Goal: Transaction & Acquisition: Purchase product/service

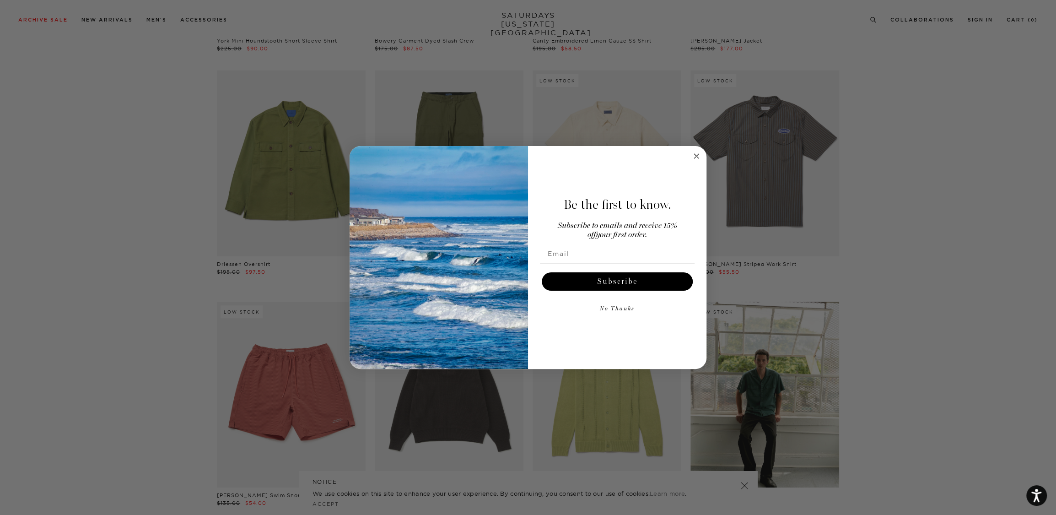
scroll to position [8598, 0]
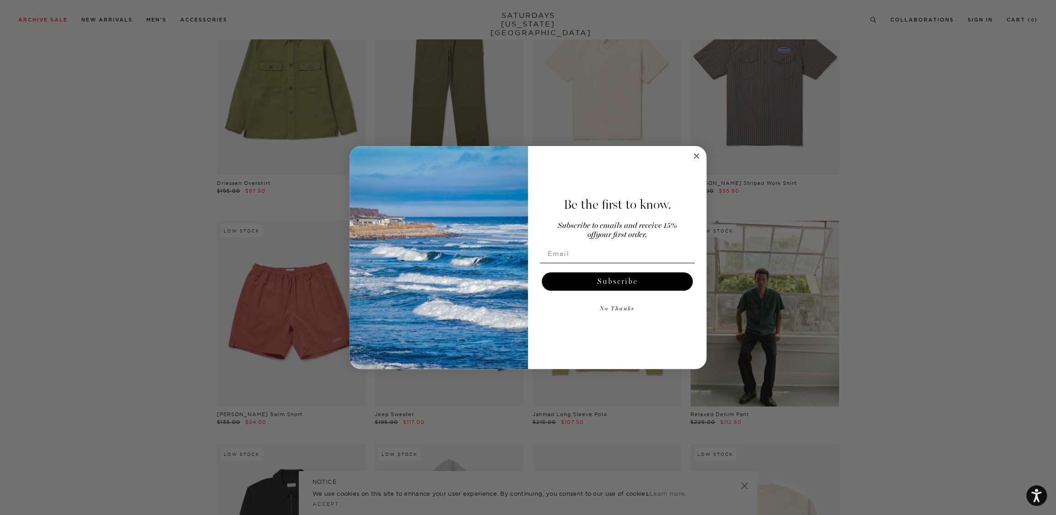
click at [697, 168] on form "Be the first to know. Subscribe to emails and receive 15% off your first order.…" at bounding box center [527, 257] width 357 height 223
click at [693, 154] on circle "Close dialog" at bounding box center [696, 155] width 11 height 11
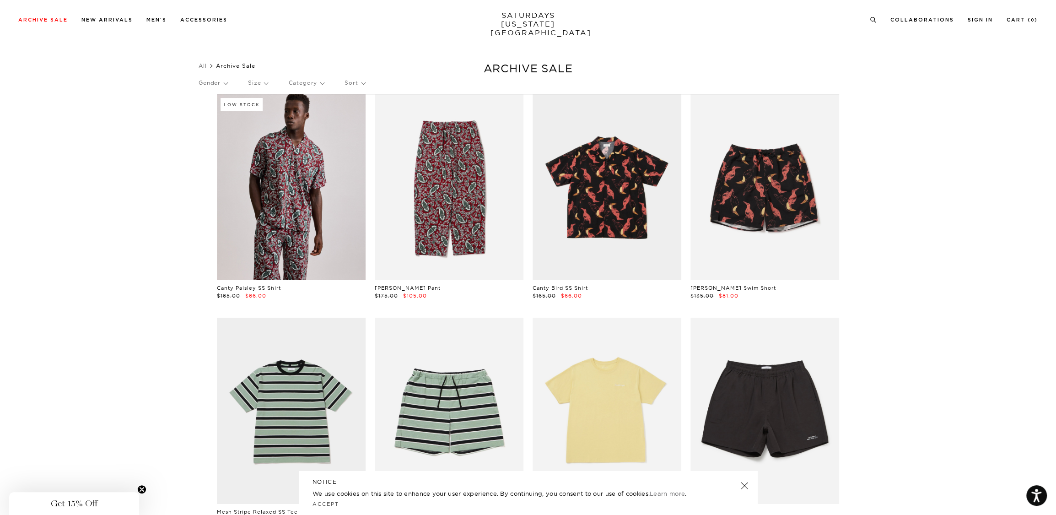
scroll to position [0, 0]
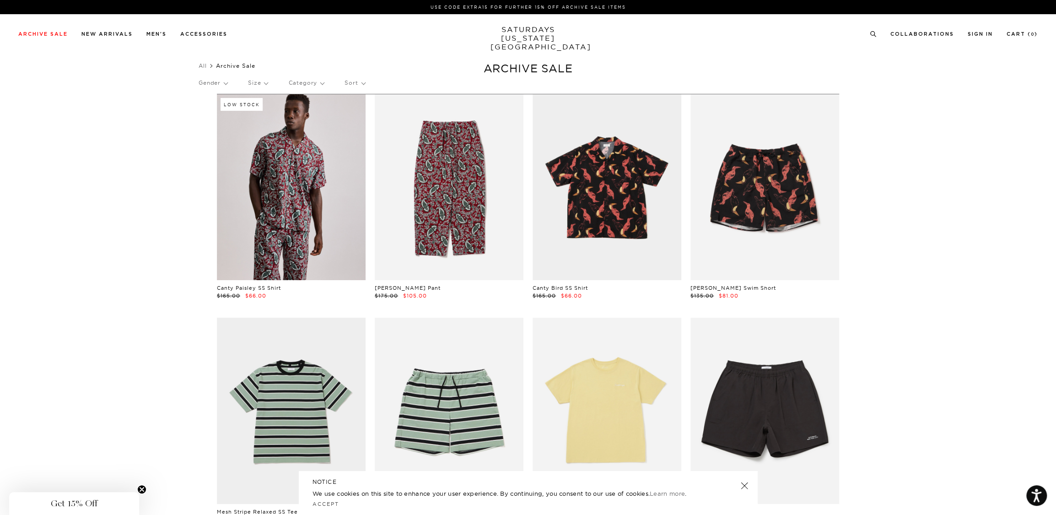
click at [268, 83] on p "Size" at bounding box center [258, 82] width 20 height 21
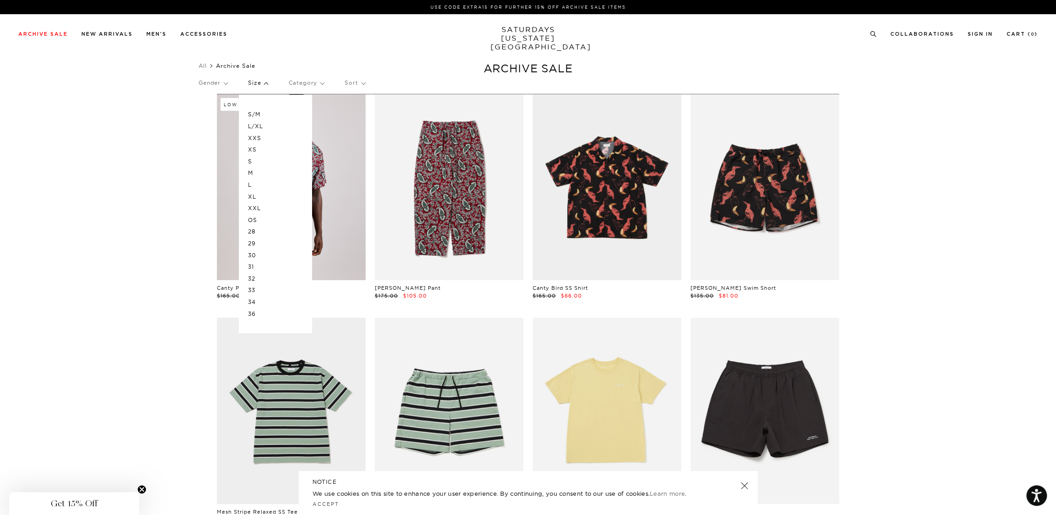
click at [254, 183] on p "L" at bounding box center [275, 185] width 55 height 12
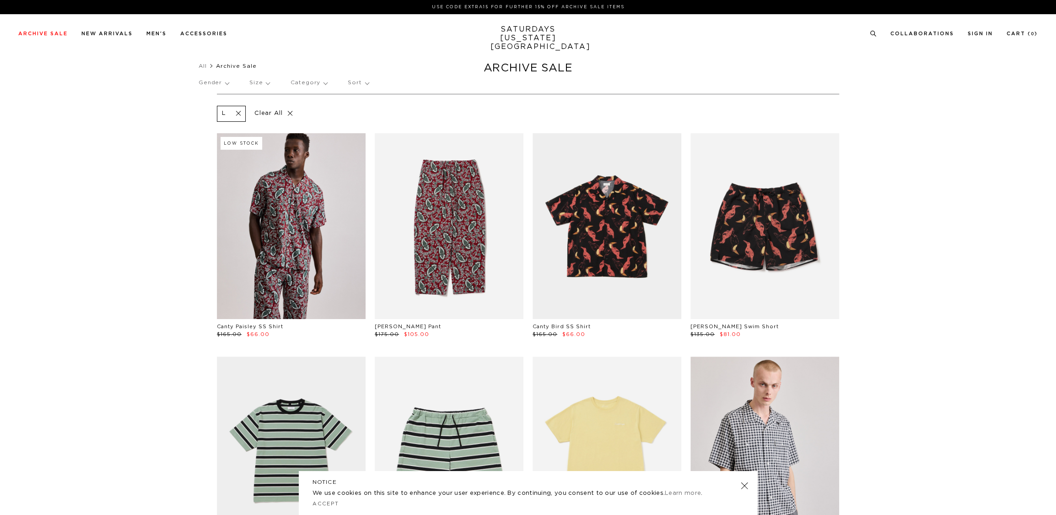
click at [321, 83] on p "Category" at bounding box center [308, 82] width 37 height 21
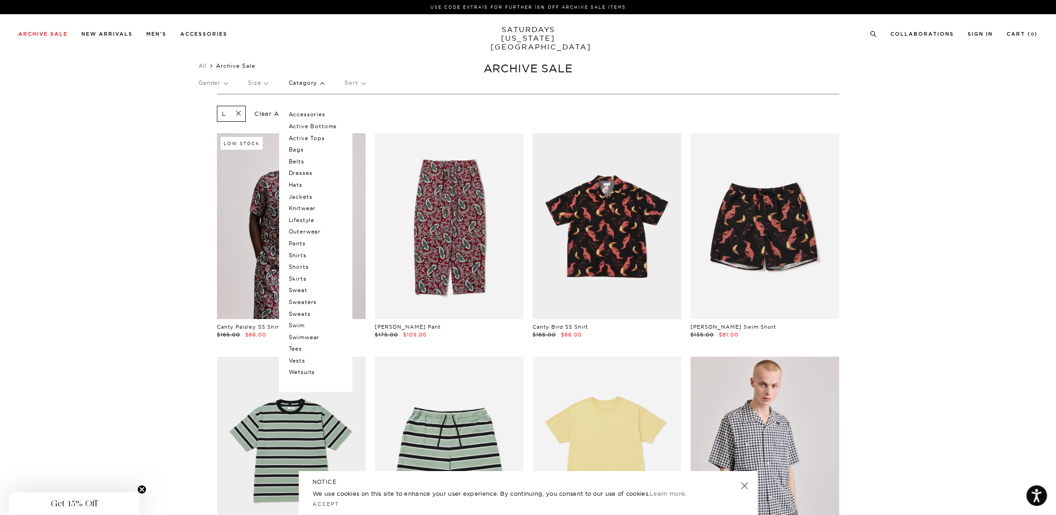
click at [306, 219] on p "Lifestyle" at bounding box center [315, 220] width 55 height 12
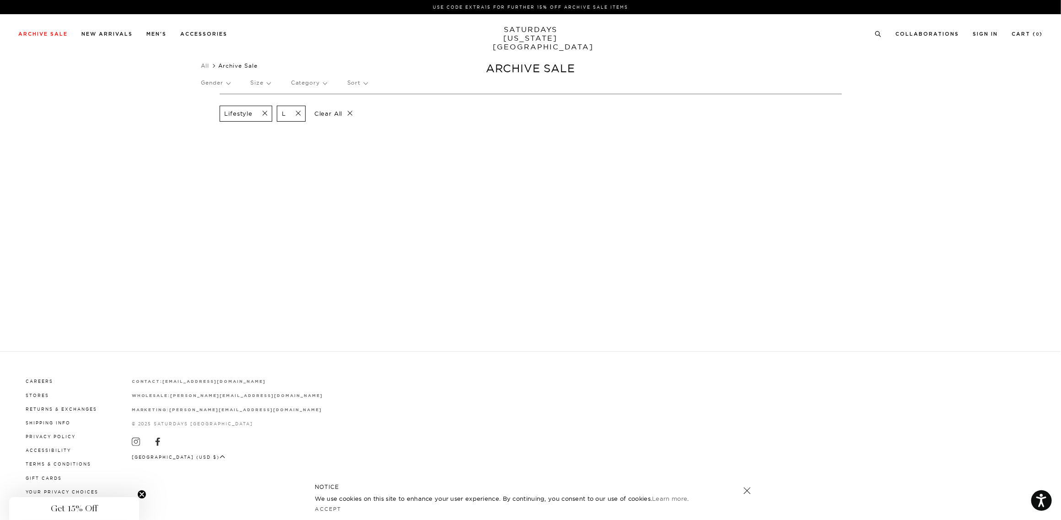
click at [263, 114] on span at bounding box center [261, 113] width 19 height 9
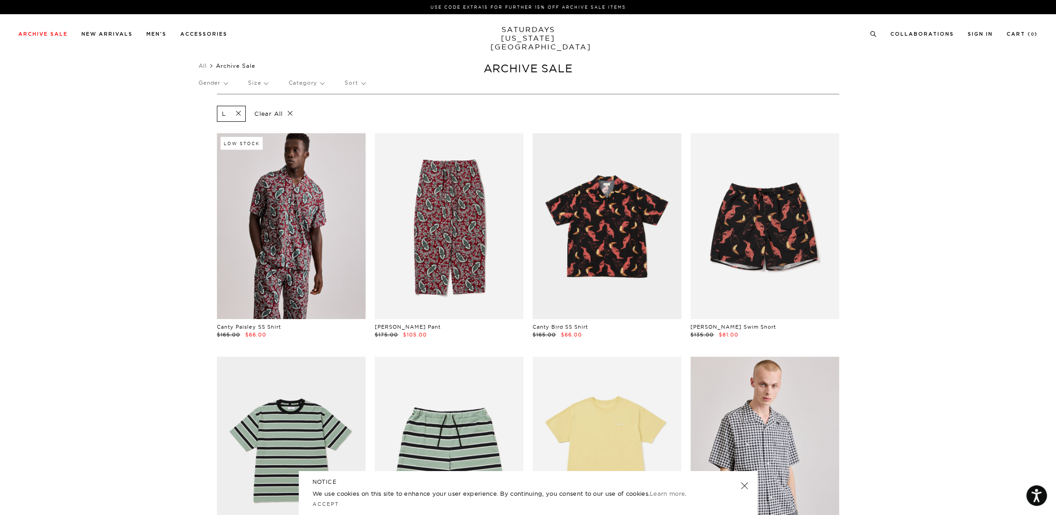
click at [311, 87] on p "Category" at bounding box center [306, 82] width 36 height 21
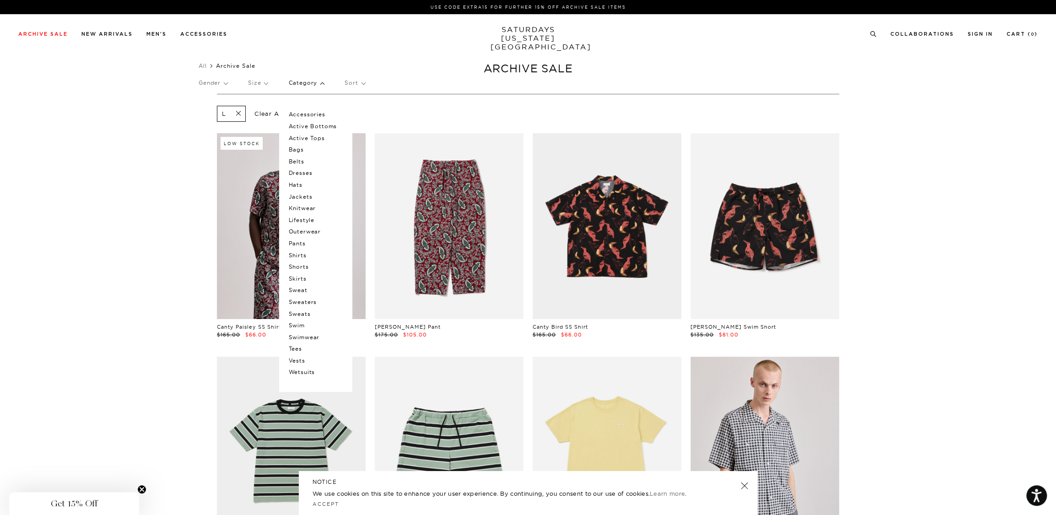
click at [308, 255] on p "Shirts" at bounding box center [315, 255] width 55 height 12
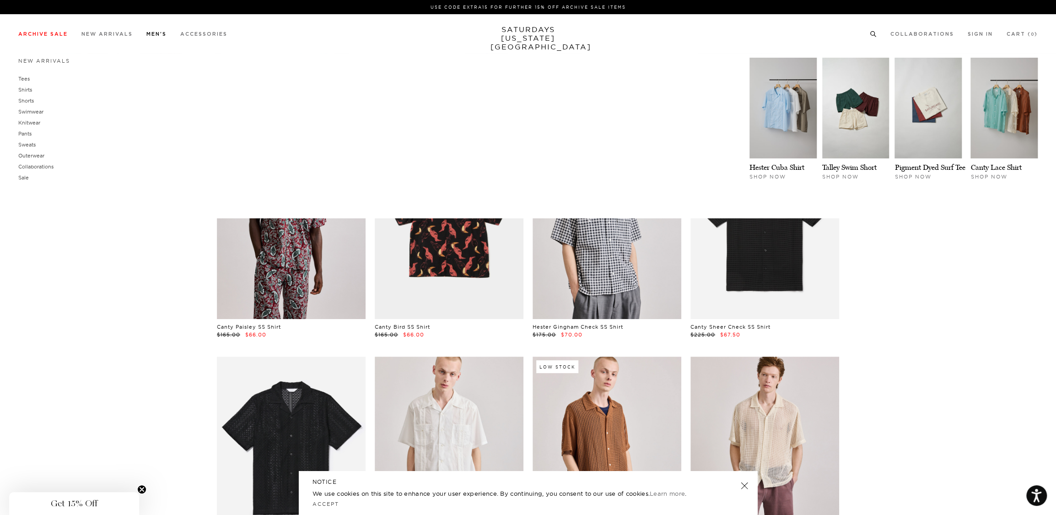
click at [156, 32] on link "Men's" at bounding box center [156, 34] width 20 height 5
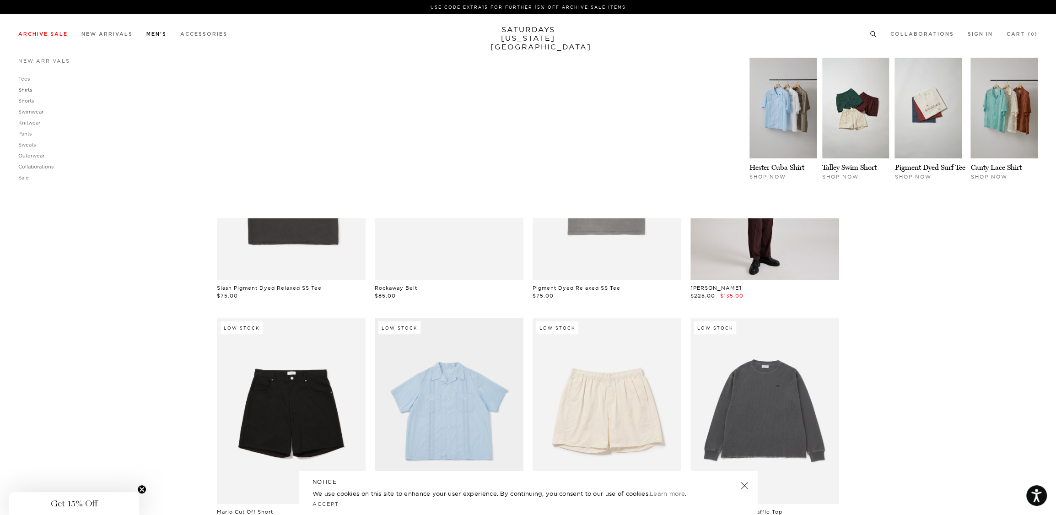
click at [24, 89] on link "Shirts" at bounding box center [25, 89] width 14 height 6
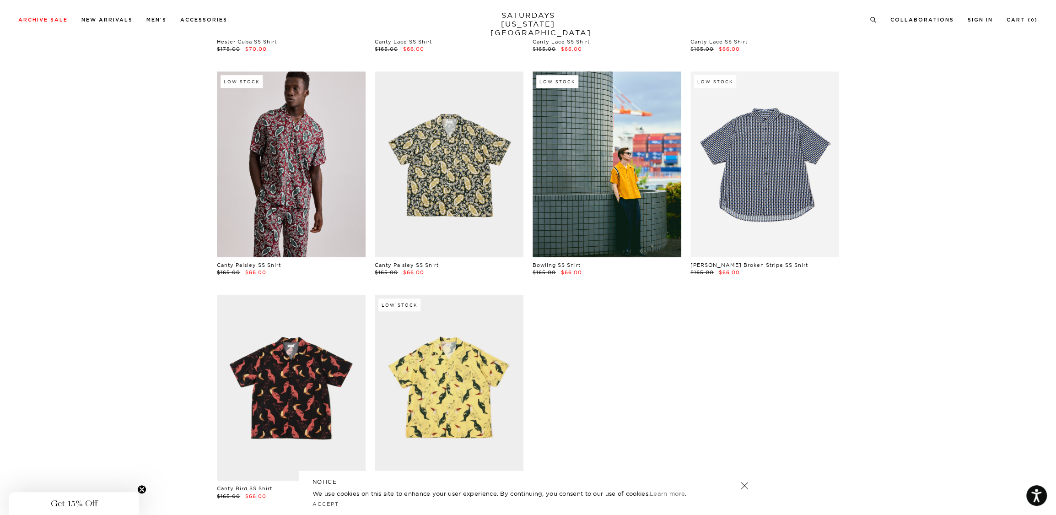
scroll to position [594, 0]
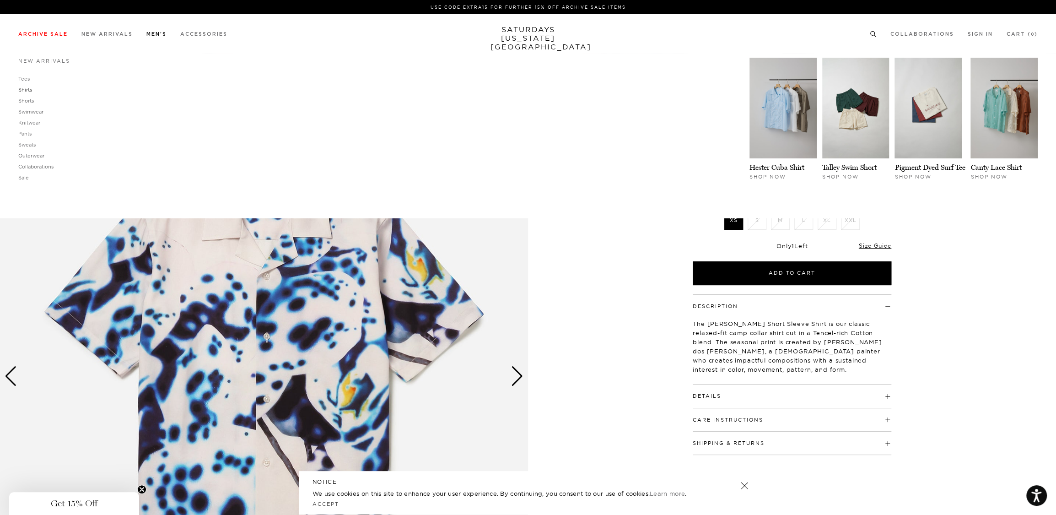
click at [29, 89] on link "Shirts" at bounding box center [25, 89] width 14 height 6
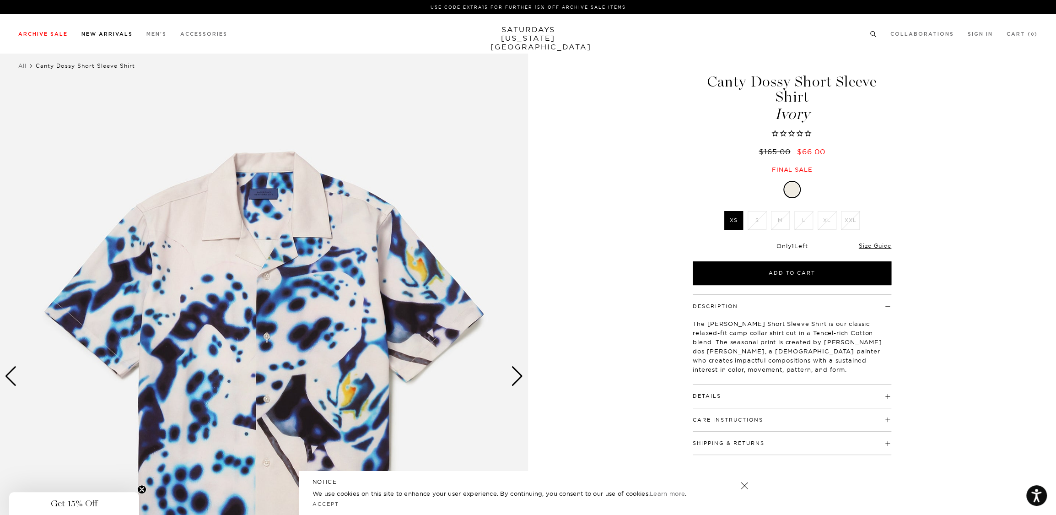
click at [104, 34] on link "New Arrivals" at bounding box center [106, 34] width 51 height 5
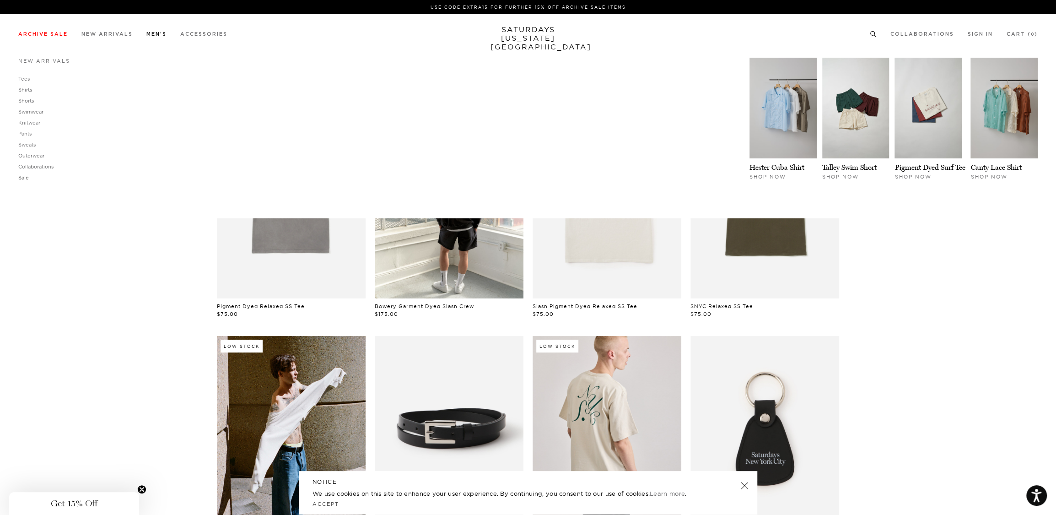
click at [19, 177] on link "Sale" at bounding box center [23, 177] width 11 height 6
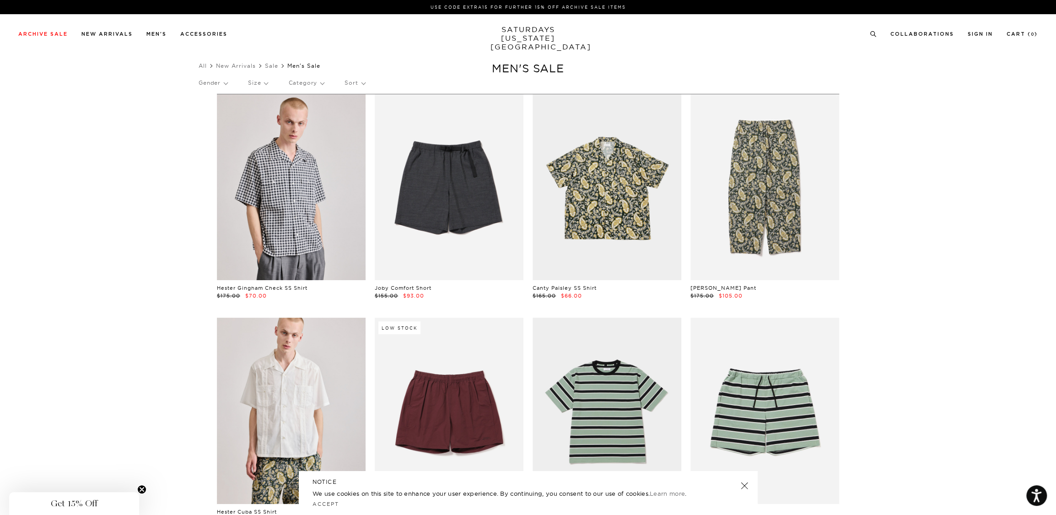
click at [518, 37] on link "SATURDAYS NEW YORK CITY" at bounding box center [527, 38] width 75 height 26
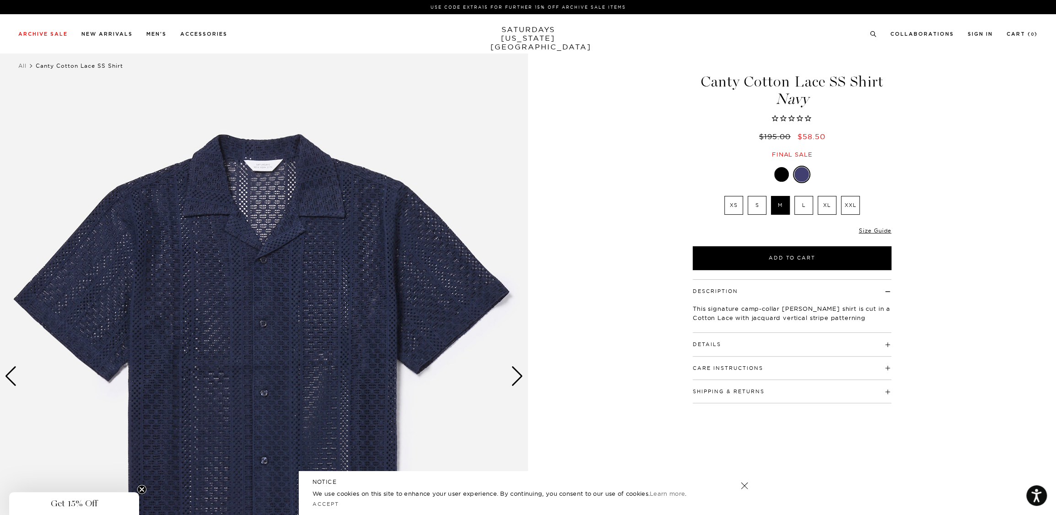
drag, startPoint x: 585, startPoint y: 195, endPoint x: 589, endPoint y: 192, distance: 4.9
drag, startPoint x: 685, startPoint y: 134, endPoint x: 689, endPoint y: 137, distance: 5.5
drag, startPoint x: 609, startPoint y: 139, endPoint x: 631, endPoint y: 118, distance: 31.1
click at [631, 118] on div "1 / 5 Navy" at bounding box center [528, 376] width 1056 height 660
drag, startPoint x: 631, startPoint y: 118, endPoint x: 643, endPoint y: 103, distance: 18.2
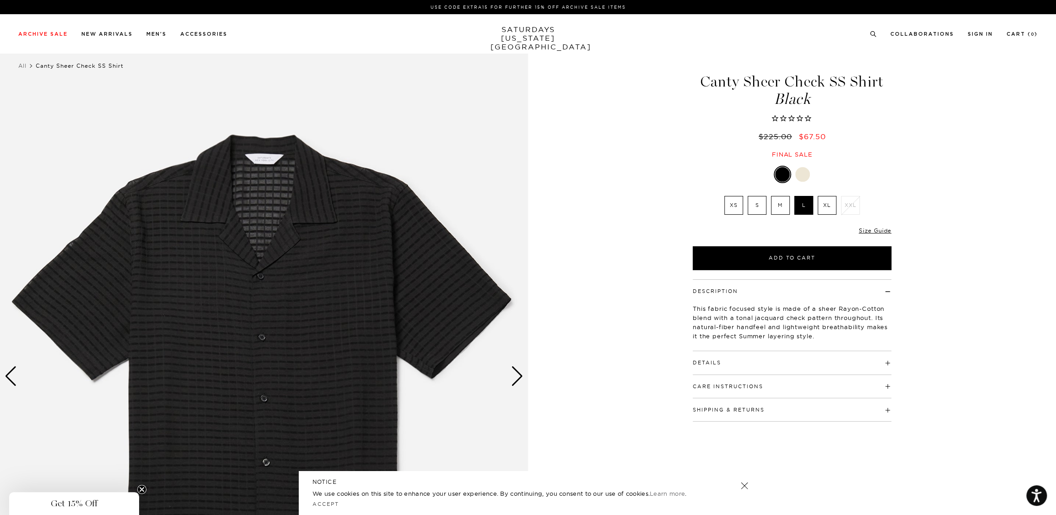
click at [520, 371] on div "Next slide" at bounding box center [517, 376] width 12 height 20
click at [507, 370] on img at bounding box center [264, 376] width 528 height 660
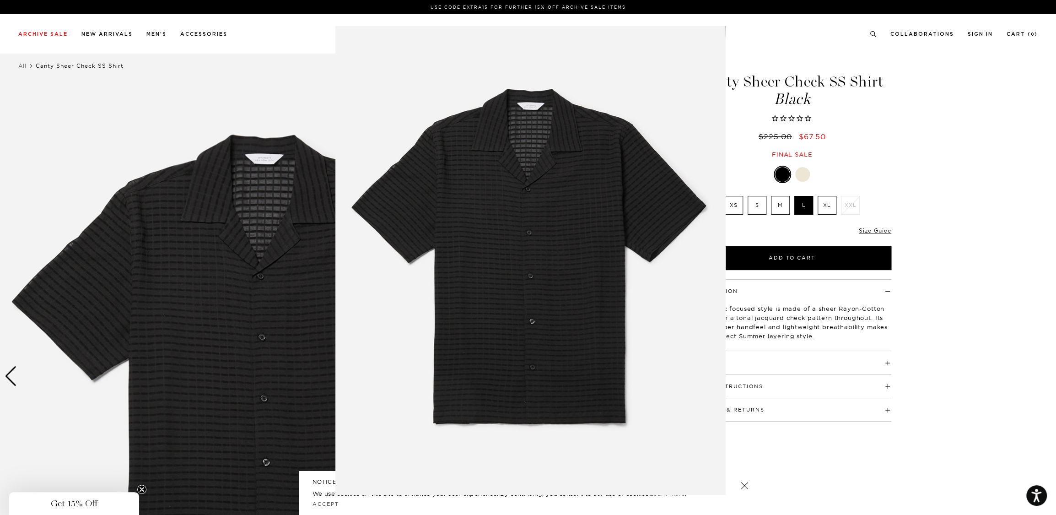
click at [770, 434] on figure at bounding box center [528, 257] width 1056 height 515
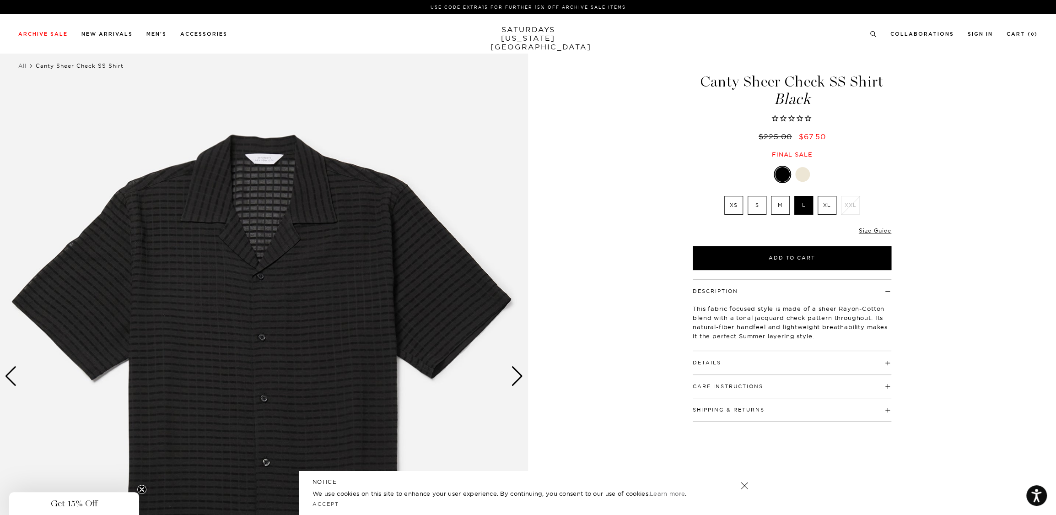
click at [517, 366] on div "Next slide" at bounding box center [517, 376] width 12 height 20
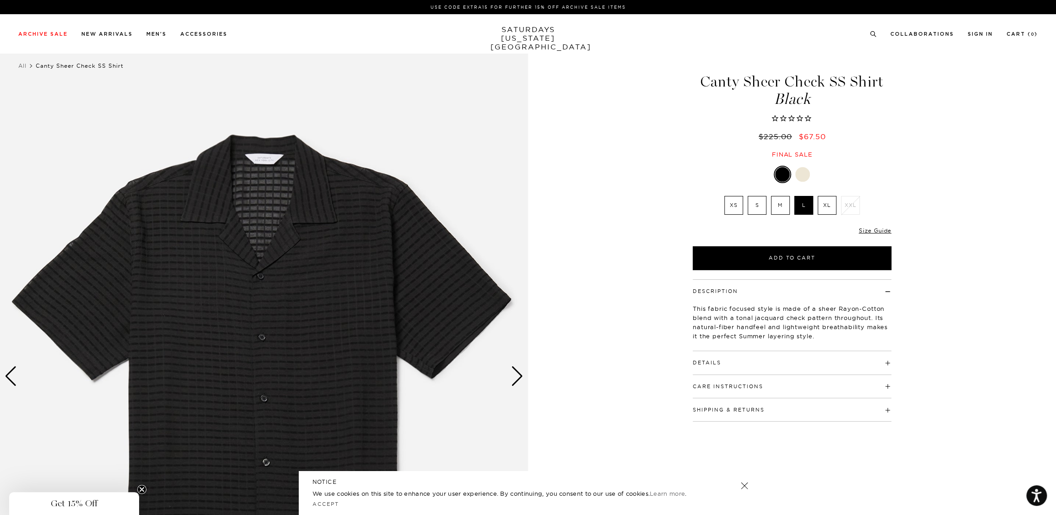
click at [517, 366] on div "Next slide" at bounding box center [517, 376] width 12 height 20
click at [741, 263] on button "Add to Cart" at bounding box center [791, 258] width 198 height 24
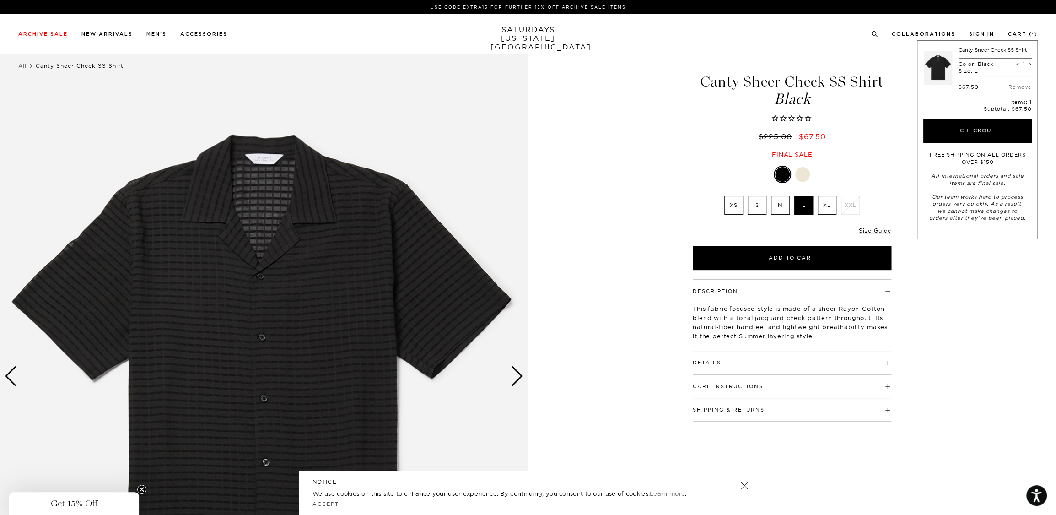
click at [87, 504] on span "Get 15% Off" at bounding box center [74, 503] width 47 height 11
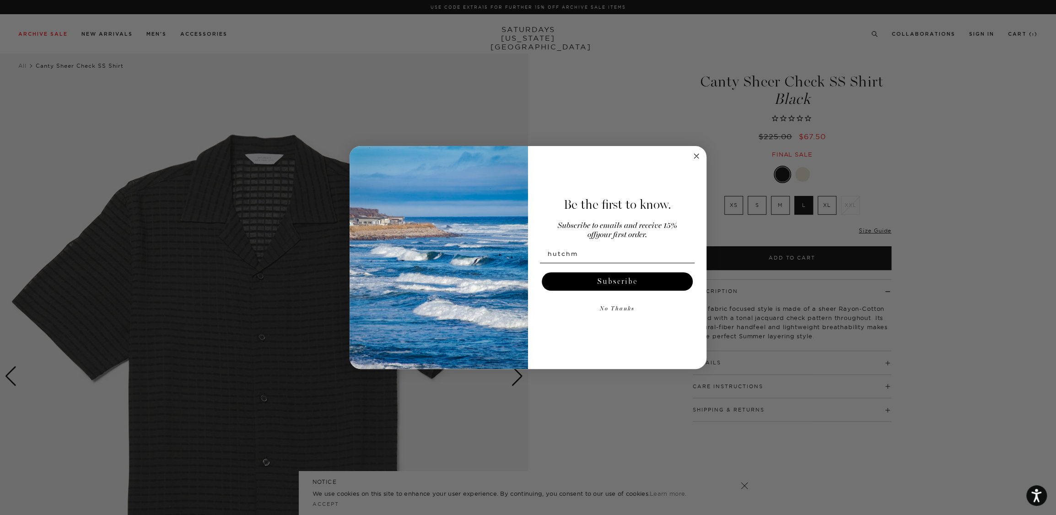
type input "[EMAIL_ADDRESS][DOMAIN_NAME]"
click at [567, 283] on button "Subscribe" at bounding box center [617, 281] width 151 height 18
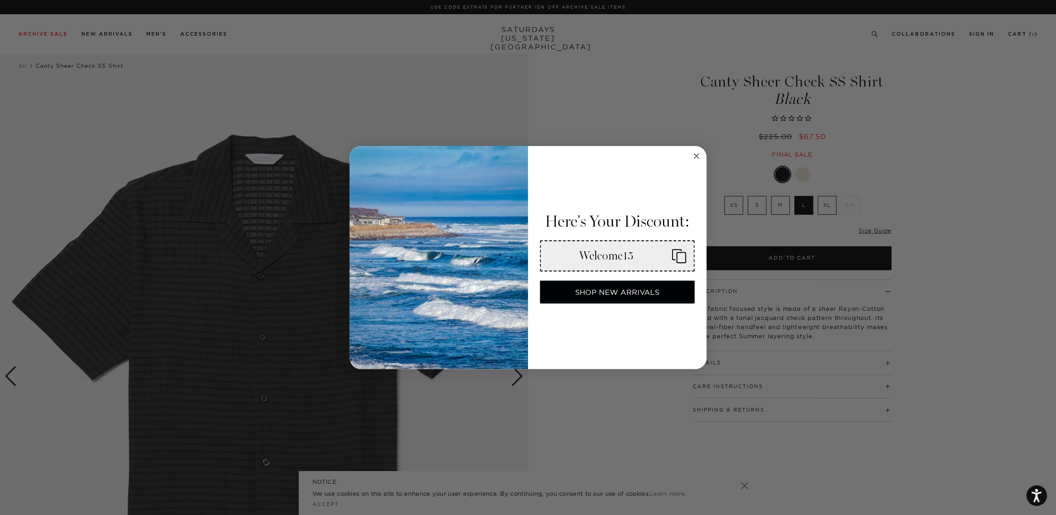
click at [676, 260] on rect "Copy coupon code" at bounding box center [680, 257] width 9 height 10
click at [693, 156] on circle "Close dialog" at bounding box center [696, 155] width 11 height 11
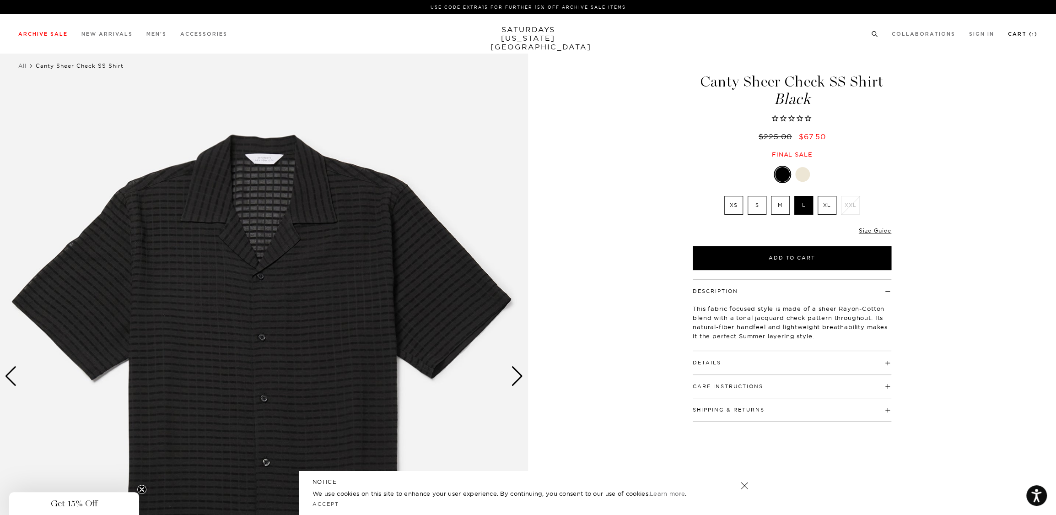
click at [1032, 33] on small "1" at bounding box center [1033, 35] width 2 height 4
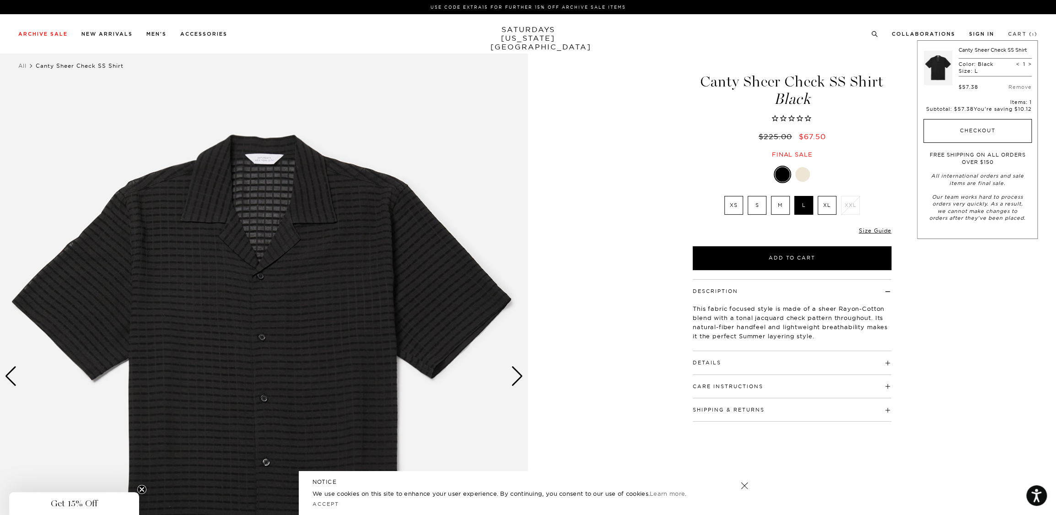
click at [968, 137] on button "Checkout" at bounding box center [977, 131] width 108 height 24
